Goal: Task Accomplishment & Management: Use online tool/utility

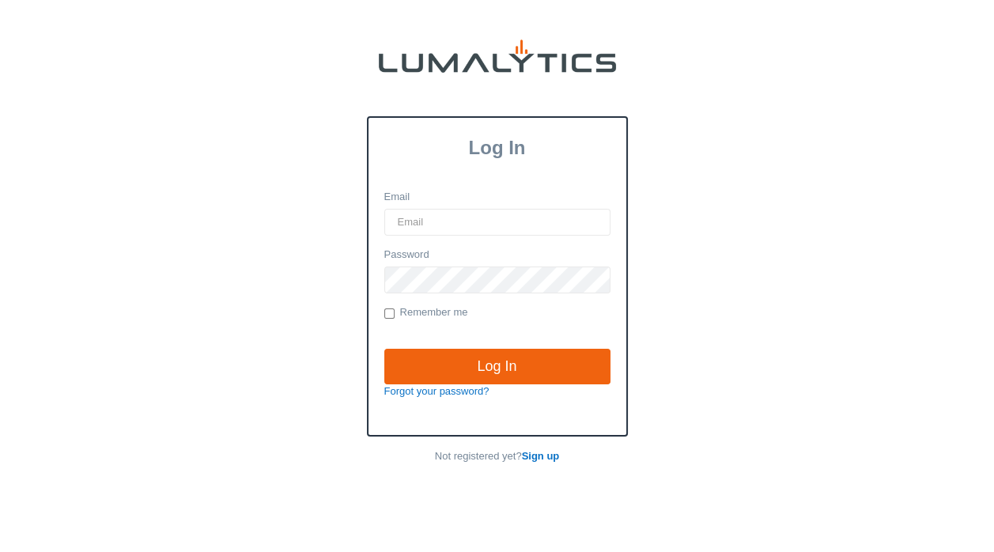
drag, startPoint x: 454, startPoint y: 214, endPoint x: 452, endPoint y: 225, distance: 11.2
click at [454, 214] on input "Email" at bounding box center [497, 222] width 226 height 27
type input "[EMAIL_ADDRESS][DOMAIN_NAME]"
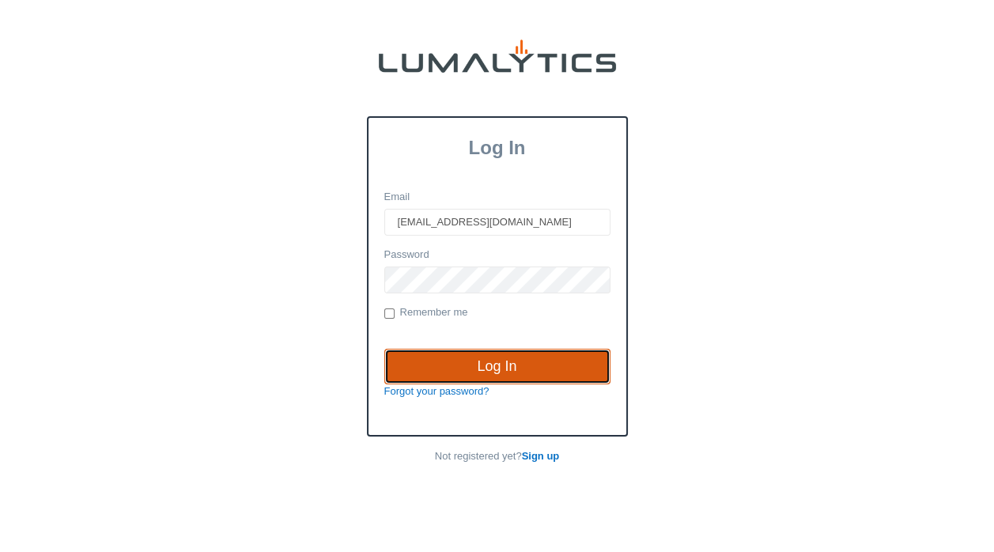
click at [531, 360] on input "Log In" at bounding box center [497, 367] width 226 height 36
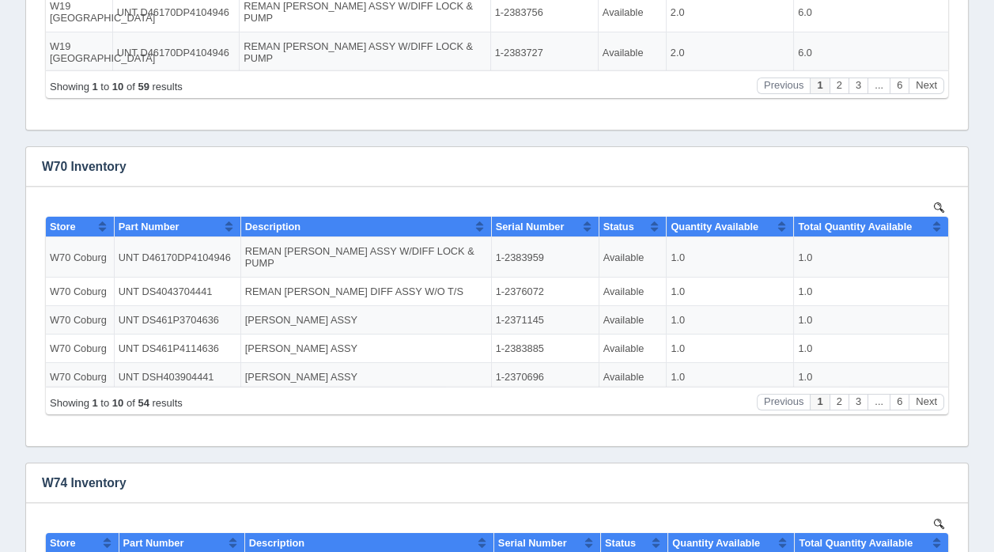
scroll to position [528, 0]
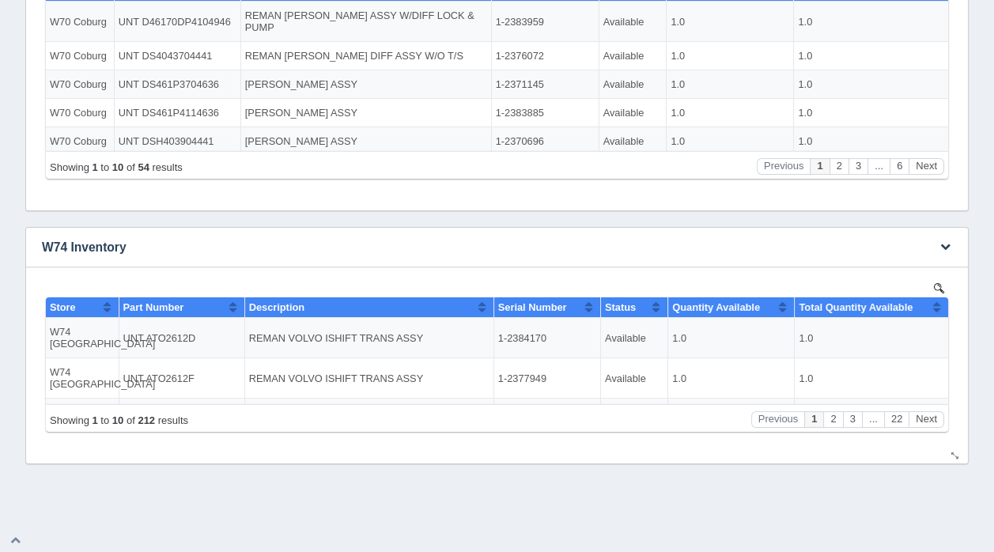
click at [937, 285] on img at bounding box center [939, 287] width 10 height 10
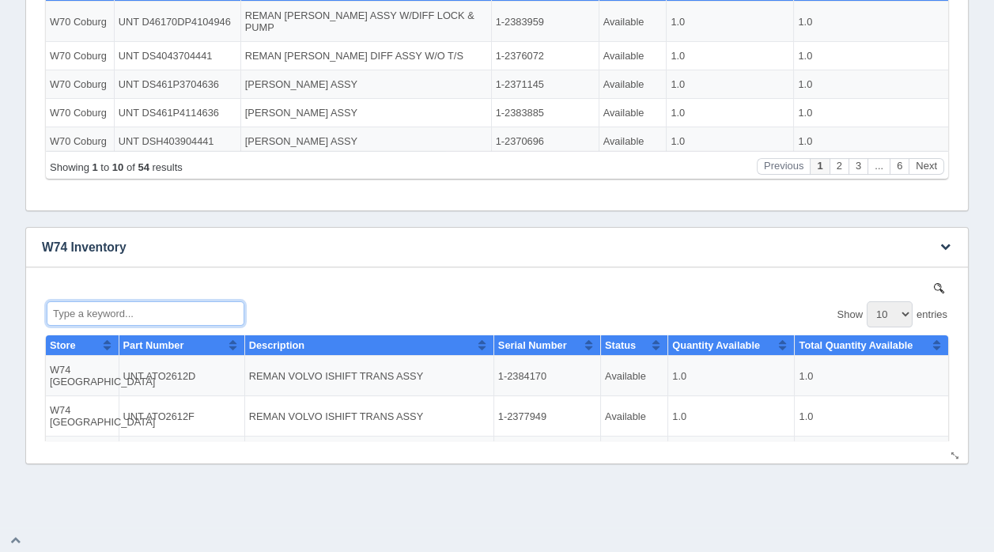
click at [133, 311] on input "Type a keyword..." at bounding box center [146, 312] width 198 height 25
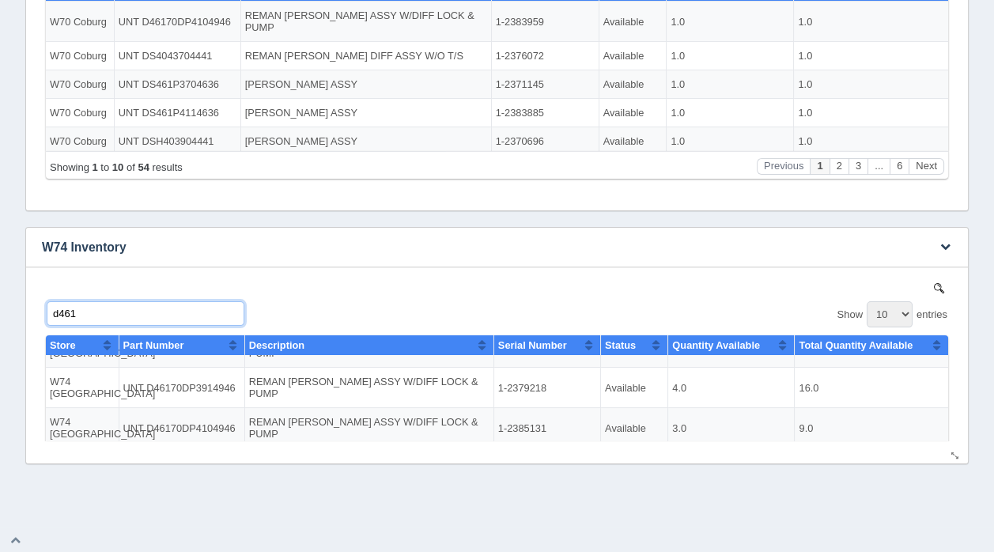
scroll to position [0, 0]
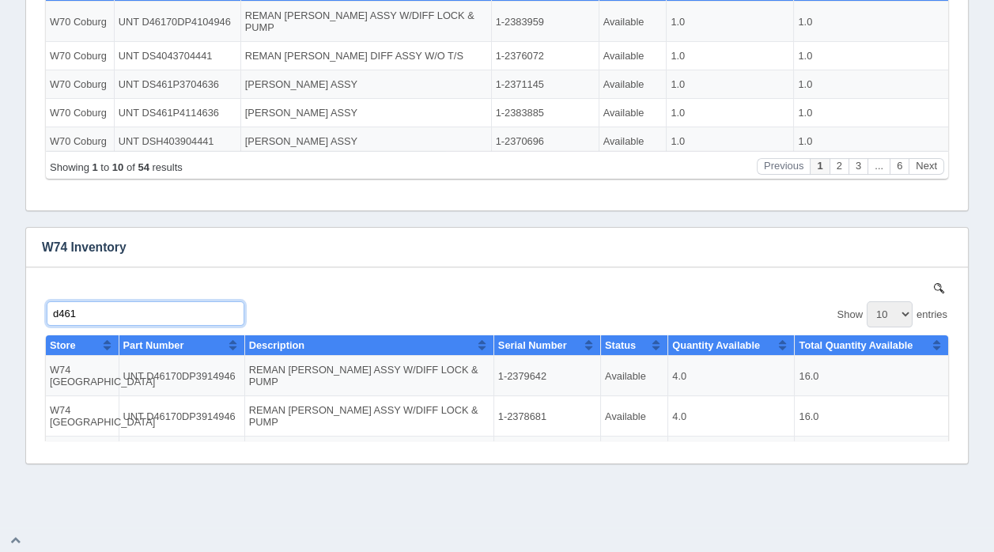
type input "d461"
